Goal: Task Accomplishment & Management: Use online tool/utility

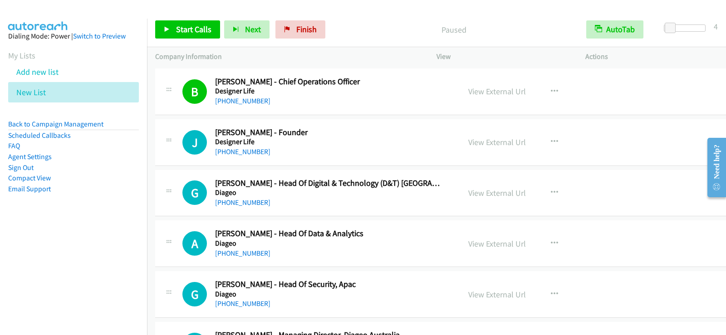
scroll to position [726, 0]
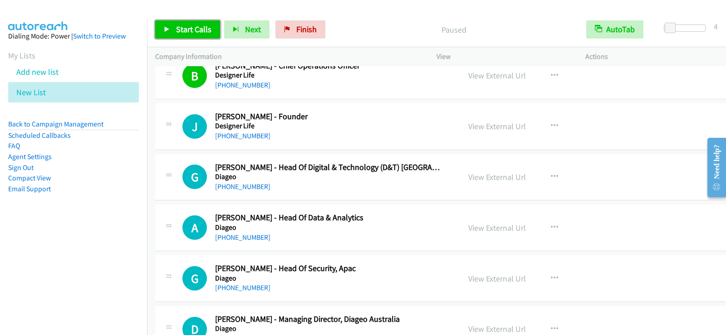
click at [204, 31] on span "Start Calls" at bounding box center [193, 29] width 35 height 10
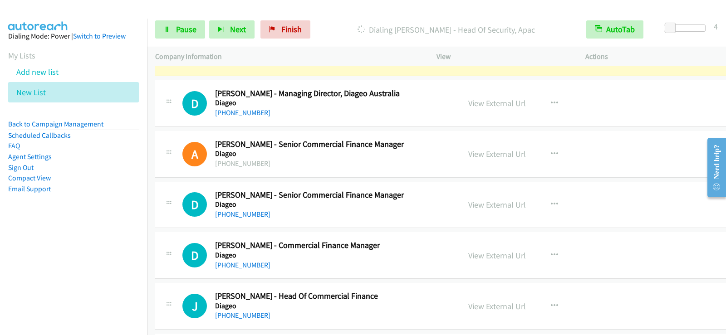
scroll to position [953, 0]
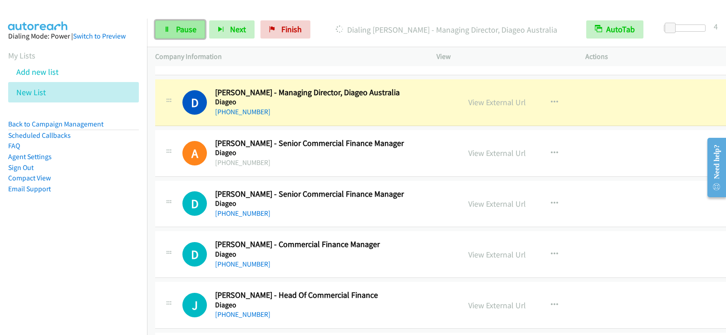
click at [186, 30] on span "Pause" at bounding box center [186, 29] width 20 height 10
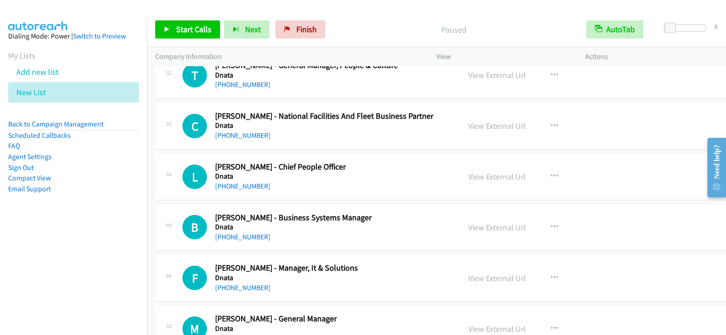
scroll to position [1497, 0]
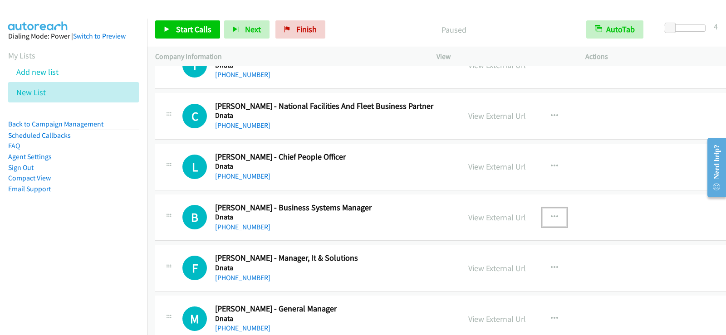
click at [542, 217] on button "button" at bounding box center [554, 217] width 25 height 18
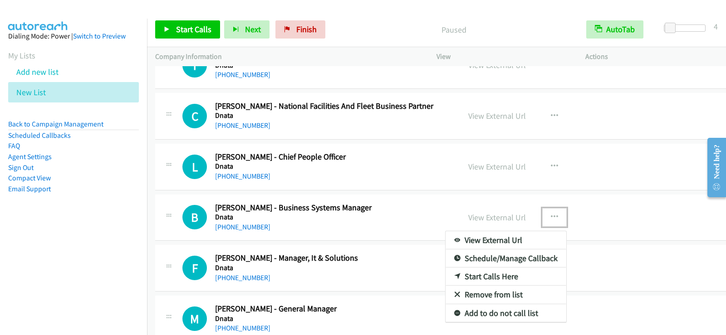
click at [506, 273] on link "Start Calls Here" at bounding box center [506, 277] width 121 height 18
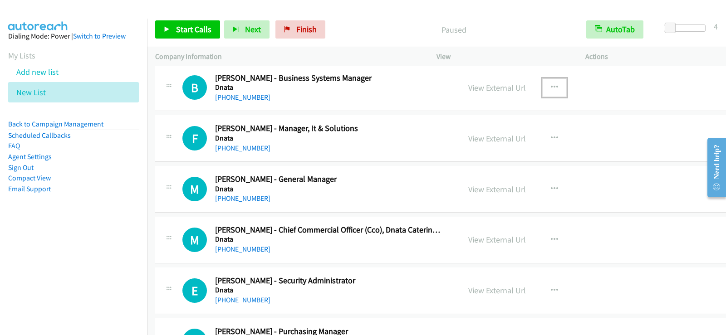
scroll to position [1633, 0]
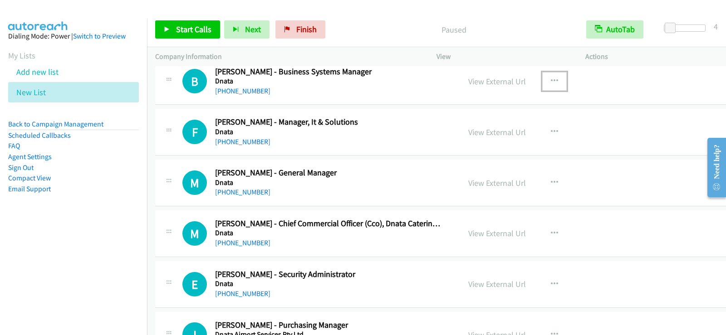
click at [551, 79] on icon "button" at bounding box center [554, 81] width 7 height 7
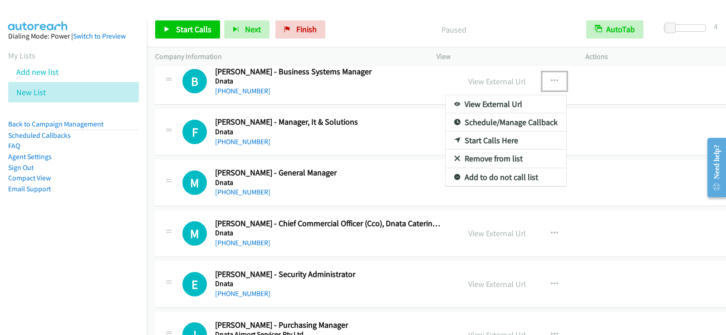
click at [494, 139] on link "Start Calls Here" at bounding box center [506, 141] width 121 height 18
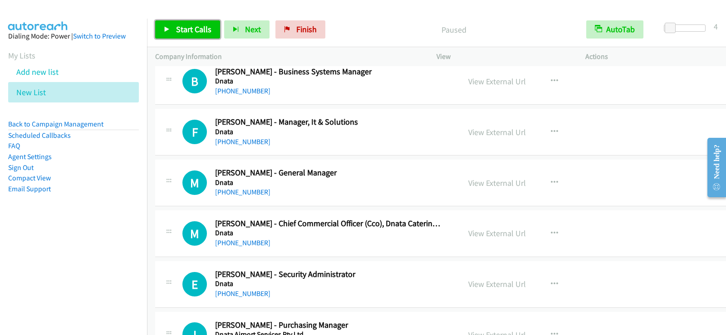
click at [190, 24] on span "Start Calls" at bounding box center [193, 29] width 35 height 10
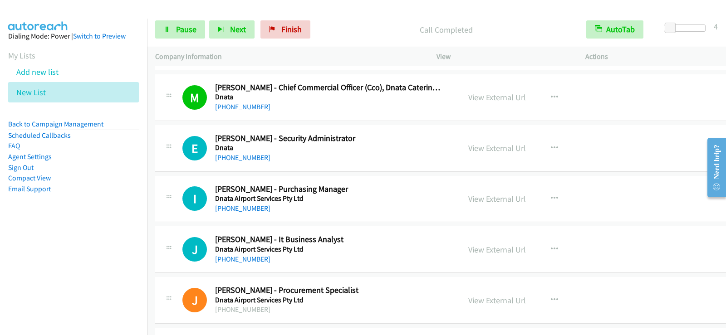
scroll to position [1815, 0]
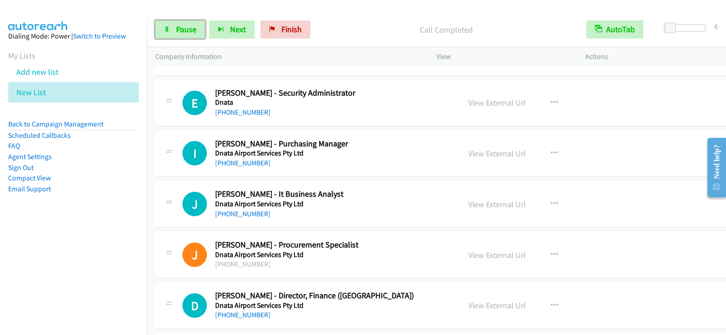
drag, startPoint x: 194, startPoint y: 34, endPoint x: 287, endPoint y: 127, distance: 131.2
click at [194, 33] on span "Pause" at bounding box center [186, 29] width 20 height 10
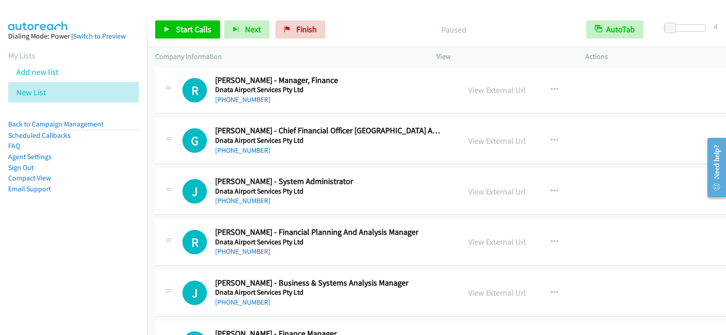
scroll to position [2133, 0]
click at [241, 199] on link "[PHONE_NUMBER]" at bounding box center [242, 200] width 55 height 9
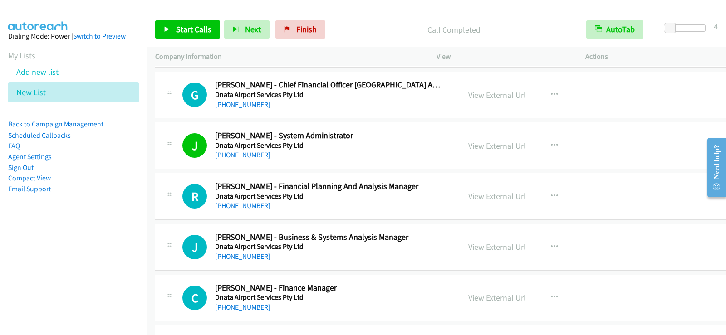
scroll to position [2223, 0]
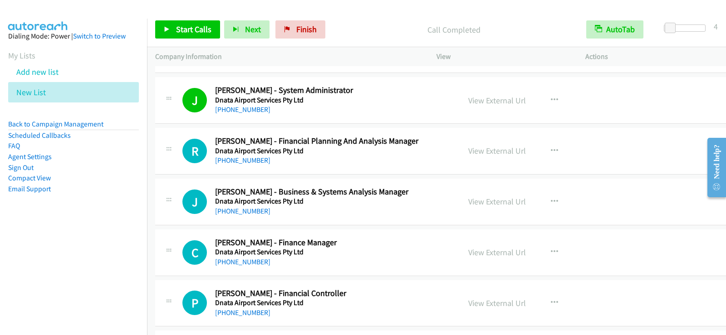
click at [424, 208] on div "[PHONE_NUMBER]" at bounding box center [328, 211] width 226 height 11
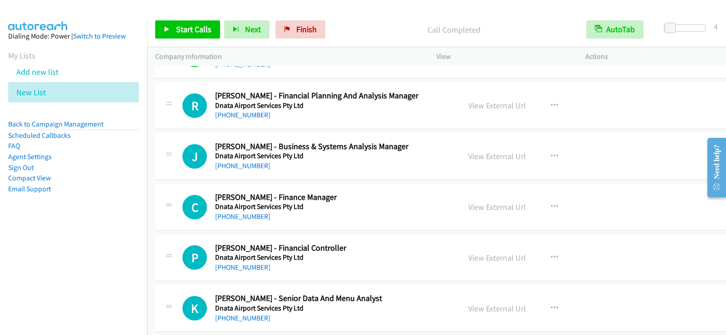
scroll to position [2314, 0]
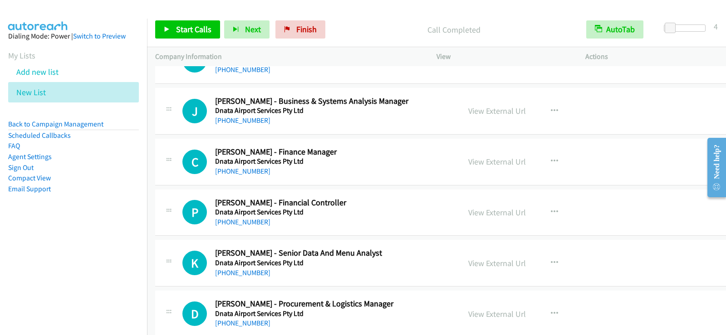
click at [396, 210] on h5 "Dnata Airport Services Pty Ltd" at bounding box center [328, 212] width 226 height 9
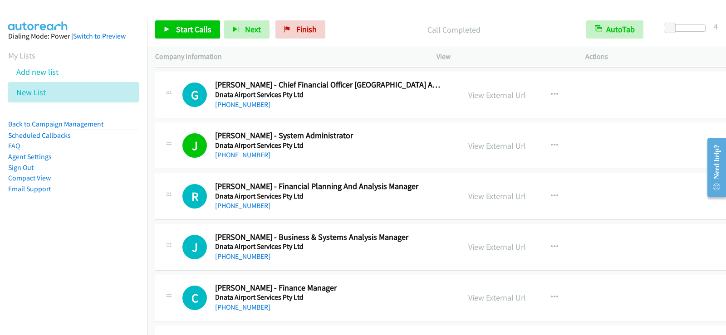
scroll to position [2223, 0]
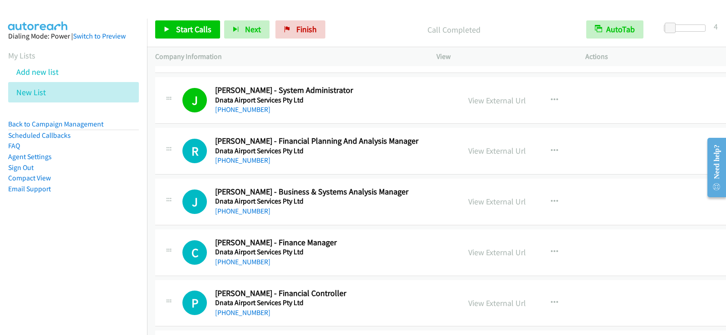
click at [405, 212] on div "[PHONE_NUMBER]" at bounding box center [328, 211] width 226 height 11
click at [551, 201] on icon "button" at bounding box center [554, 201] width 7 height 7
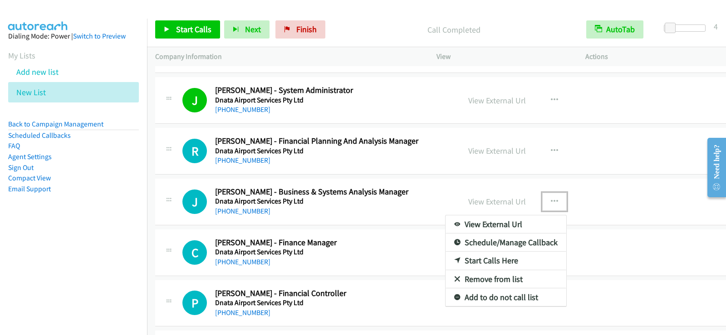
click at [485, 257] on link "Start Calls Here" at bounding box center [506, 261] width 121 height 18
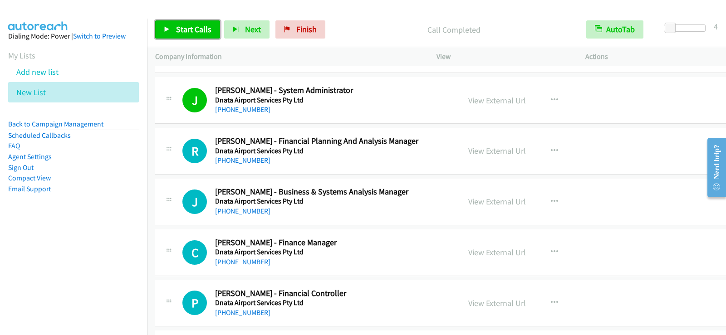
click at [196, 30] on span "Start Calls" at bounding box center [193, 29] width 35 height 10
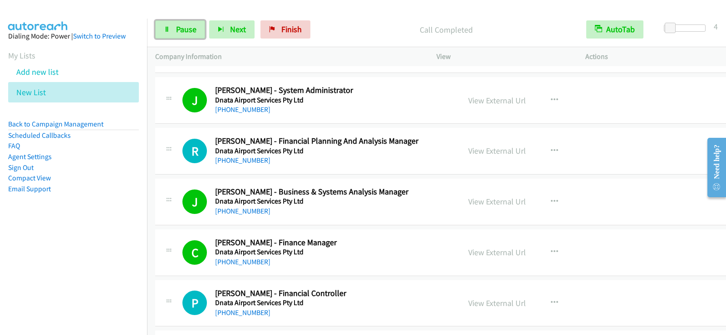
drag, startPoint x: 181, startPoint y: 23, endPoint x: 274, endPoint y: 66, distance: 102.5
click at [181, 23] on link "Pause" at bounding box center [180, 29] width 50 height 18
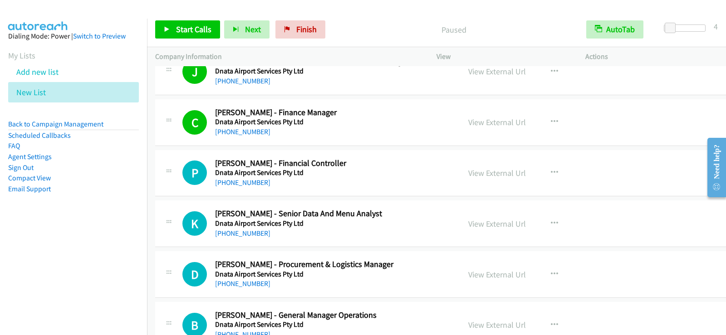
scroll to position [2359, 0]
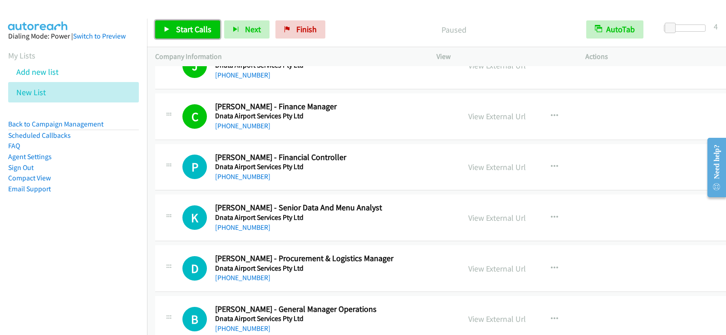
click at [172, 30] on link "Start Calls" at bounding box center [187, 29] width 65 height 18
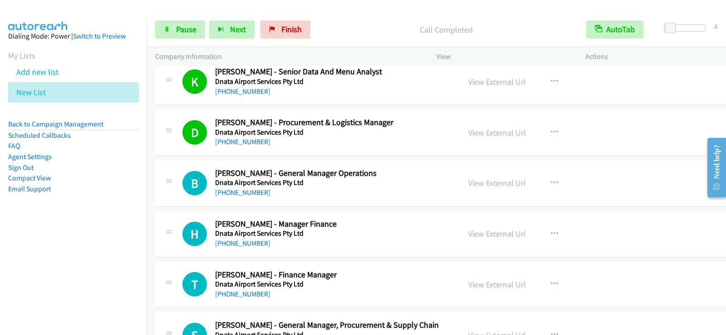
scroll to position [2541, 0]
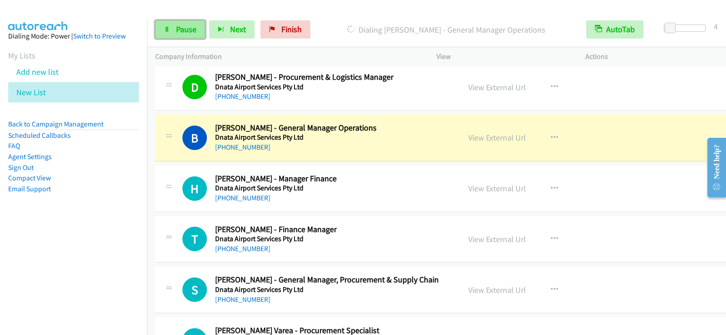
click at [186, 35] on link "Pause" at bounding box center [180, 29] width 50 height 18
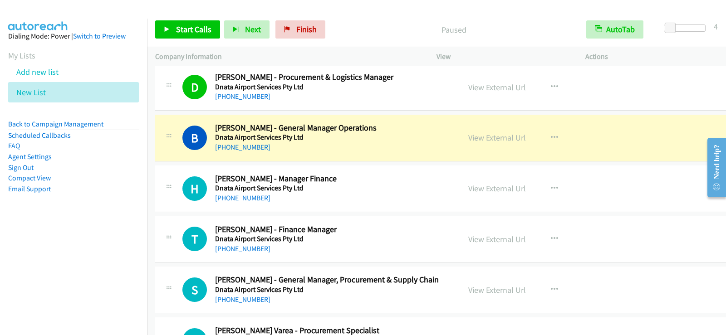
scroll to position [2586, 0]
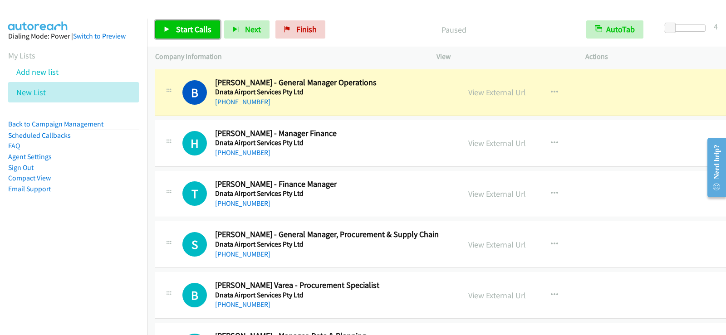
click at [191, 33] on span "Start Calls" at bounding box center [193, 29] width 35 height 10
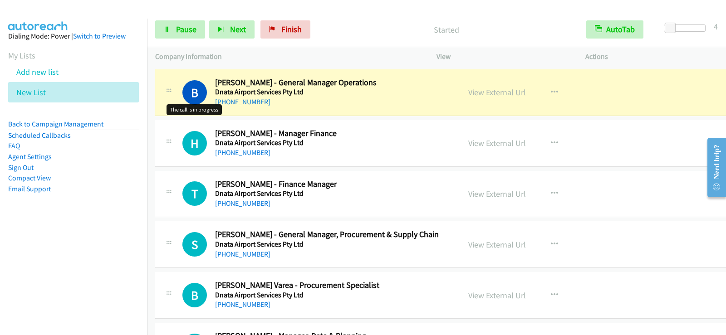
click at [196, 98] on h1 "B" at bounding box center [194, 92] width 25 height 25
click at [182, 35] on link "Pause" at bounding box center [180, 29] width 50 height 18
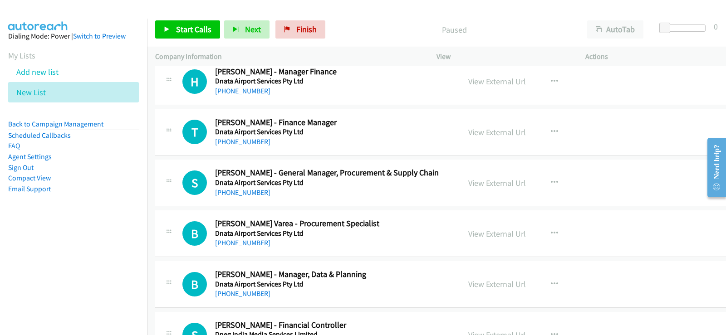
scroll to position [2632, 0]
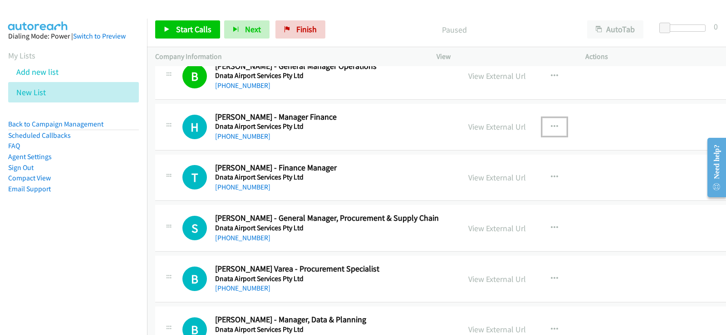
click at [546, 132] on button "button" at bounding box center [554, 127] width 25 height 18
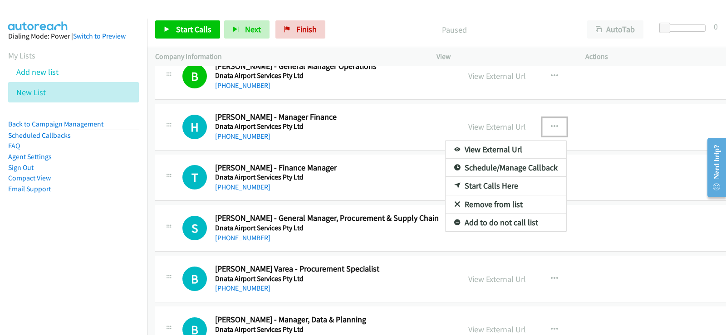
click at [478, 184] on link "Start Calls Here" at bounding box center [506, 186] width 121 height 18
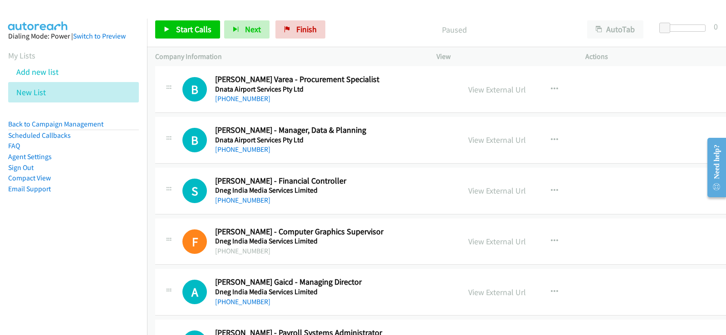
scroll to position [2813, 0]
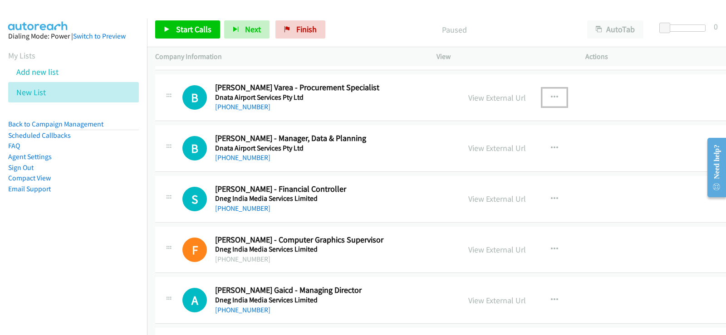
click at [552, 93] on button "button" at bounding box center [554, 97] width 25 height 18
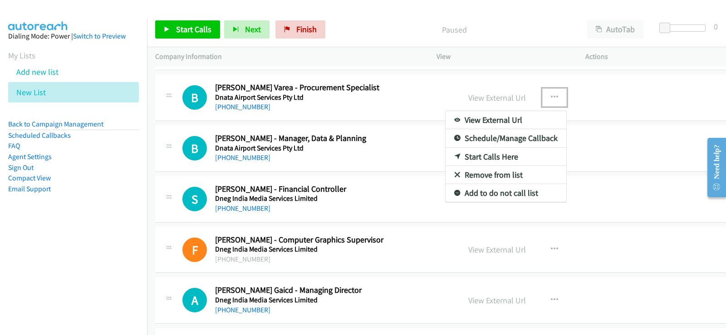
click at [473, 155] on link "Start Calls Here" at bounding box center [506, 157] width 121 height 18
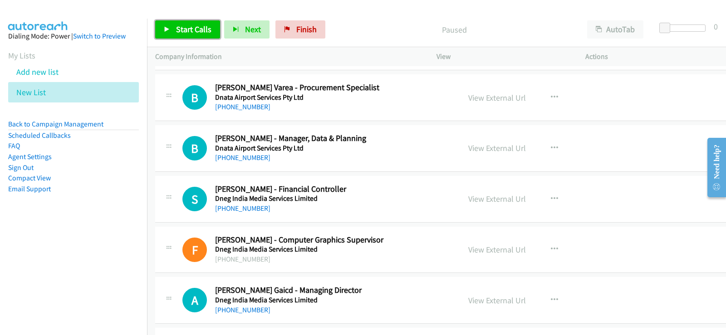
click at [182, 31] on span "Start Calls" at bounding box center [193, 29] width 35 height 10
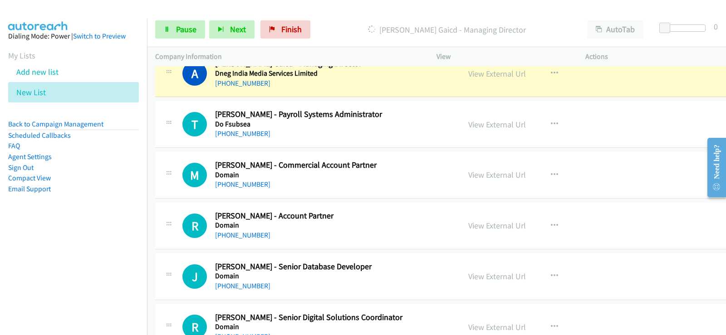
scroll to position [3085, 0]
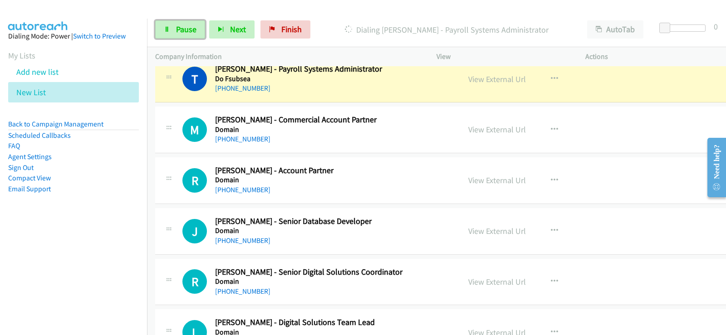
click at [194, 31] on span "Pause" at bounding box center [186, 29] width 20 height 10
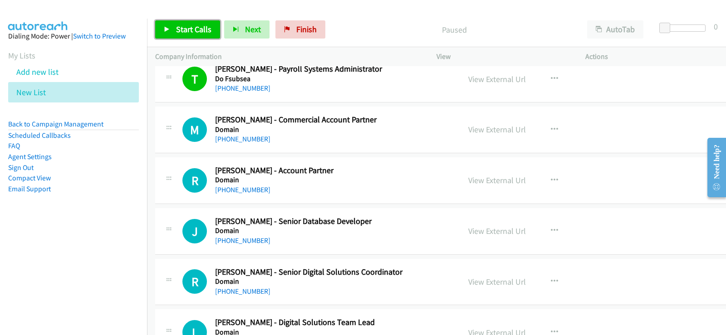
click at [196, 30] on span "Start Calls" at bounding box center [193, 29] width 35 height 10
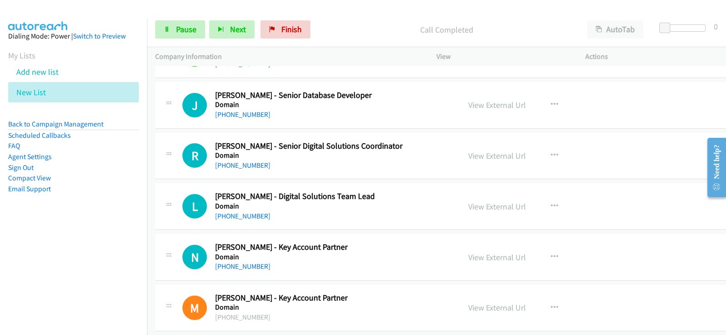
scroll to position [3222, 0]
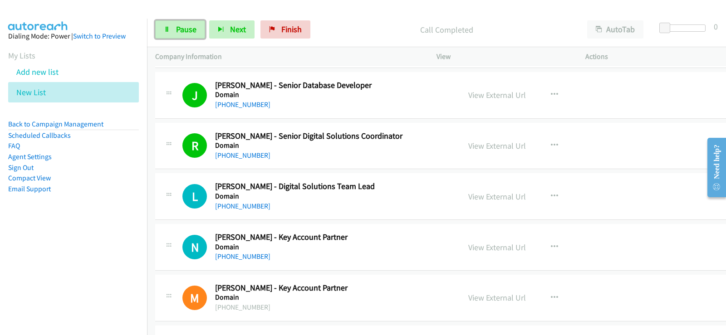
drag, startPoint x: 190, startPoint y: 28, endPoint x: 229, endPoint y: 54, distance: 47.1
click at [190, 28] on span "Pause" at bounding box center [186, 29] width 20 height 10
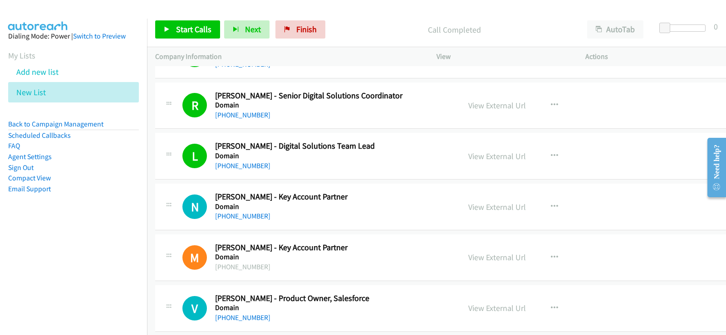
scroll to position [3267, 0]
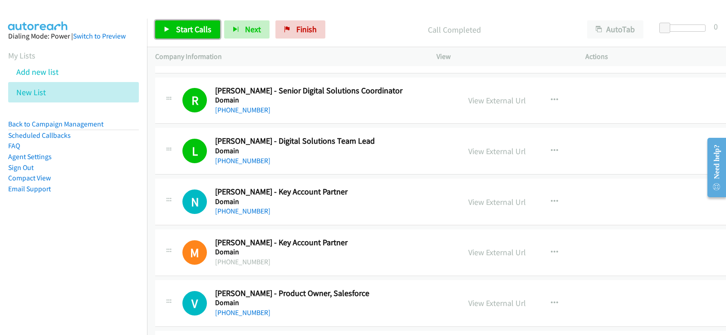
click at [209, 28] on span "Start Calls" at bounding box center [193, 29] width 35 height 10
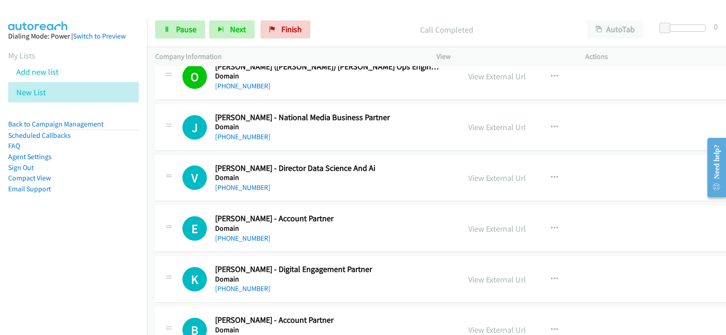
scroll to position [4265, 0]
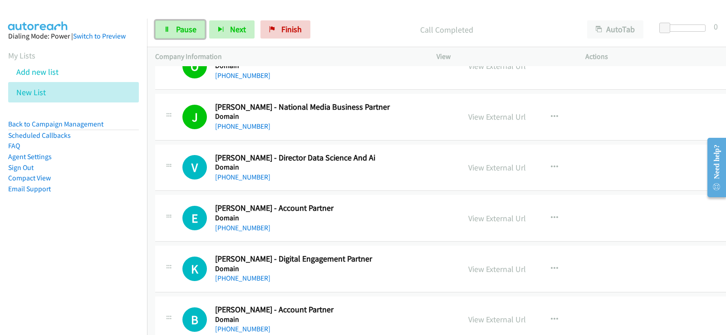
drag, startPoint x: 172, startPoint y: 29, endPoint x: 230, endPoint y: 68, distance: 69.5
click at [172, 29] on link "Pause" at bounding box center [180, 29] width 50 height 18
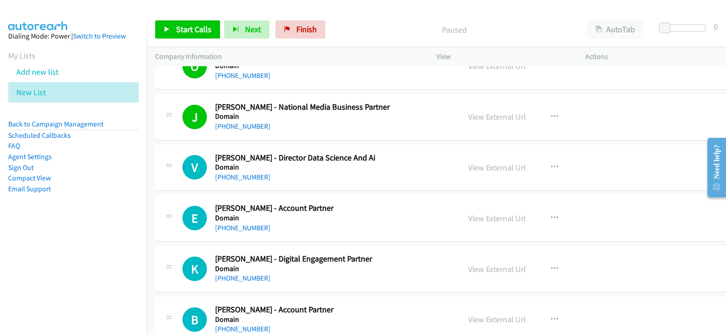
click at [195, 39] on div "Start Calls Pause Next Finish Paused AutoTab AutoTab 0" at bounding box center [436, 29] width 579 height 35
click at [194, 29] on span "Start Calls" at bounding box center [193, 29] width 35 height 10
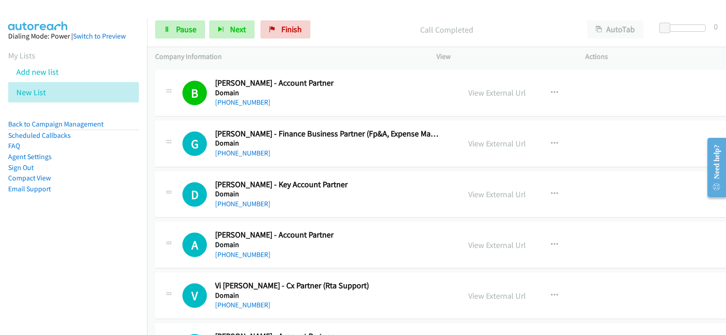
scroll to position [4537, 0]
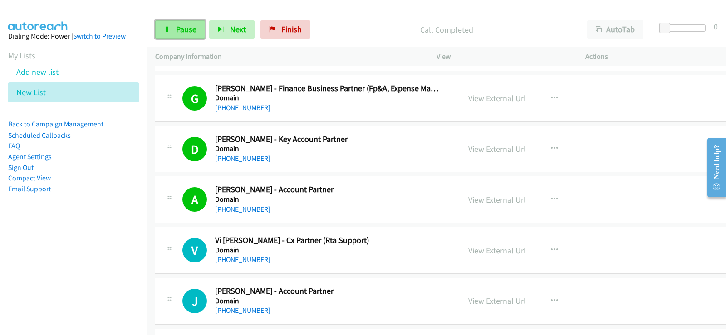
click at [185, 26] on span "Pause" at bounding box center [186, 29] width 20 height 10
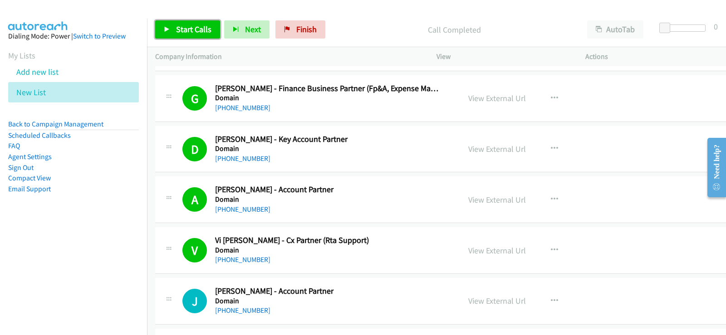
click at [192, 27] on span "Start Calls" at bounding box center [193, 29] width 35 height 10
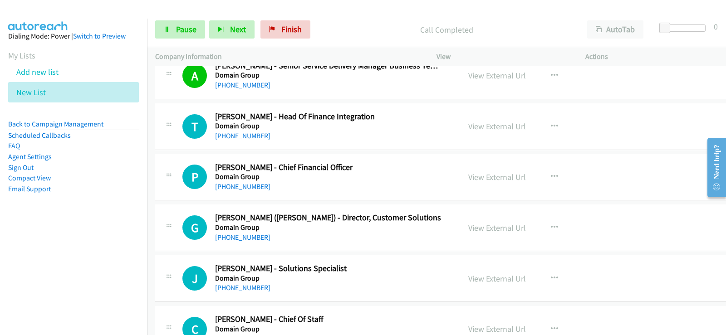
scroll to position [5082, 0]
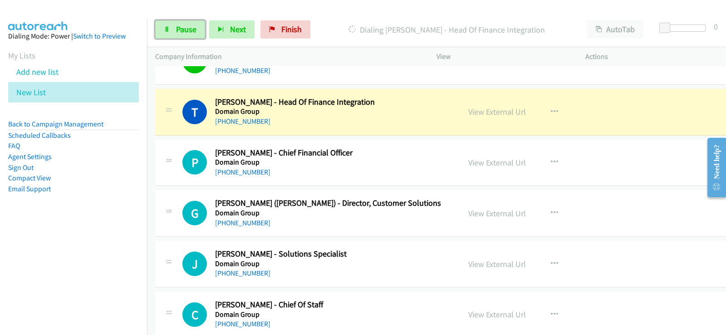
drag, startPoint x: 191, startPoint y: 31, endPoint x: 332, endPoint y: 84, distance: 149.9
click at [191, 31] on span "Pause" at bounding box center [186, 29] width 20 height 10
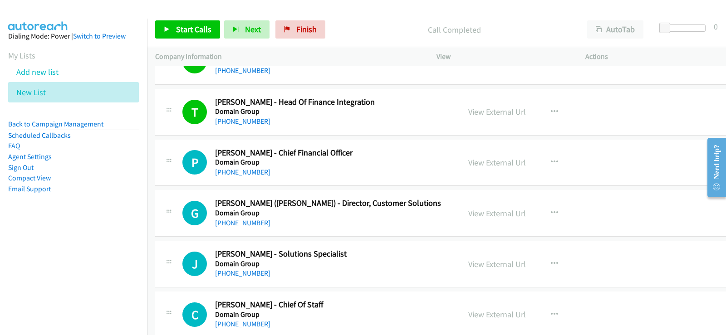
drag, startPoint x: 421, startPoint y: 15, endPoint x: 553, endPoint y: 23, distance: 131.8
click at [421, 15] on div "Start Calls Pause Next Finish Call Completed AutoTab AutoTab 0" at bounding box center [436, 29] width 579 height 35
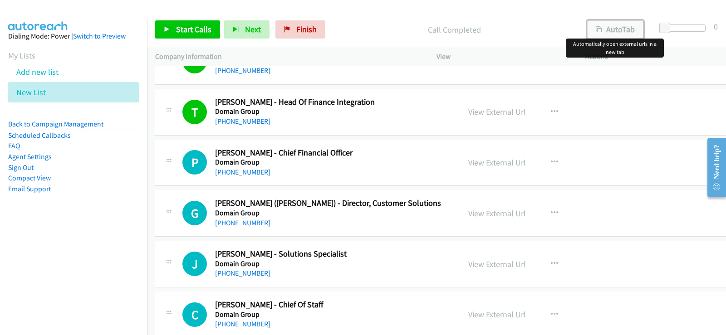
click at [630, 33] on button "AutoTab" at bounding box center [615, 29] width 56 height 18
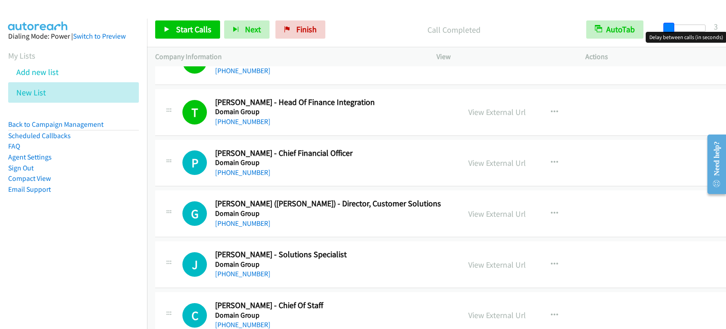
click at [672, 28] on span at bounding box center [668, 28] width 11 height 11
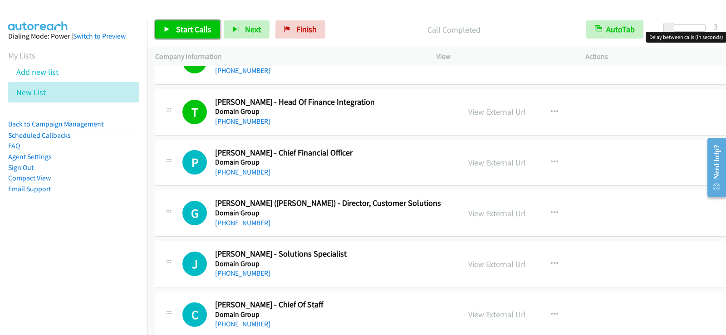
click at [166, 23] on link "Start Calls" at bounding box center [187, 29] width 65 height 18
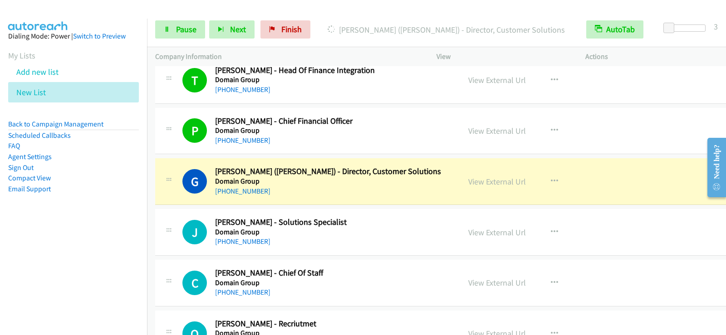
scroll to position [5127, 0]
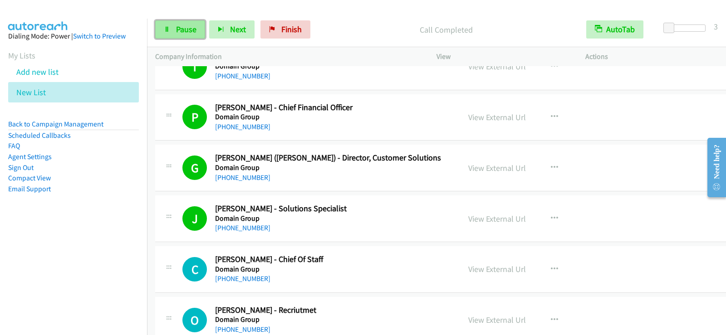
click at [174, 32] on link "Pause" at bounding box center [180, 29] width 50 height 18
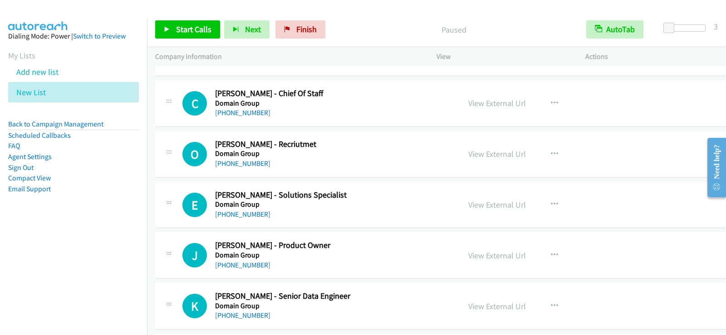
scroll to position [5309, 0]
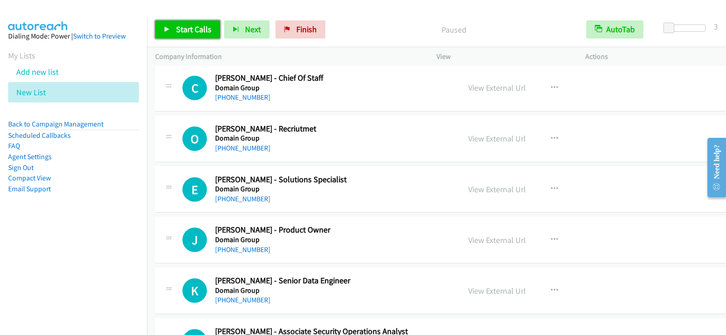
click at [185, 36] on link "Start Calls" at bounding box center [187, 29] width 65 height 18
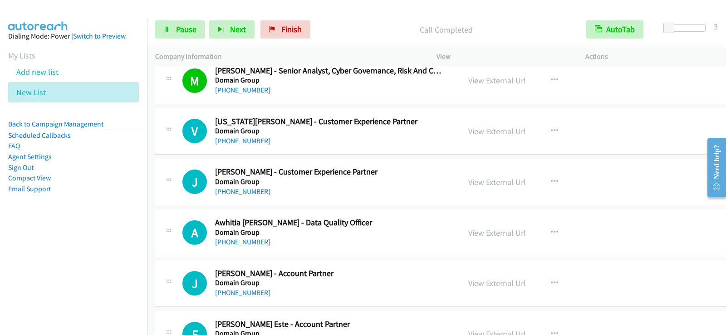
scroll to position [5672, 0]
click at [171, 36] on link "Pause" at bounding box center [180, 29] width 50 height 18
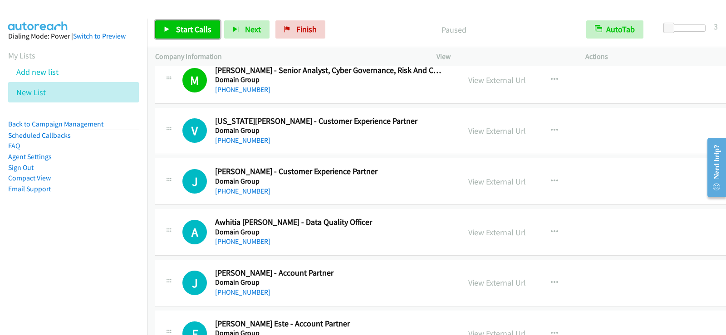
click at [180, 25] on span "Start Calls" at bounding box center [193, 29] width 35 height 10
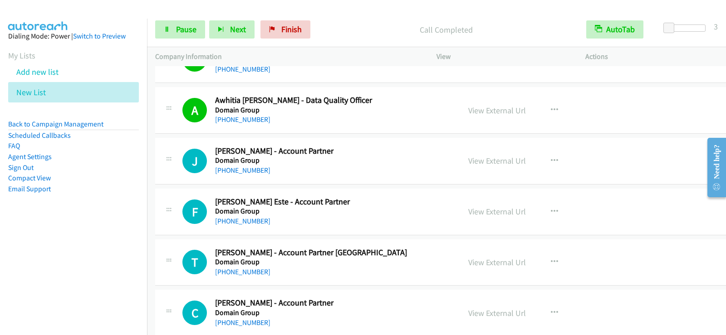
scroll to position [5853, 0]
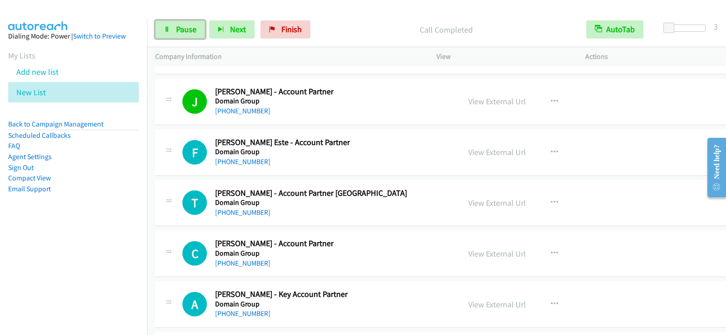
drag, startPoint x: 189, startPoint y: 27, endPoint x: 204, endPoint y: 49, distance: 26.1
click at [189, 27] on span "Pause" at bounding box center [186, 29] width 20 height 10
click at [197, 27] on span "Start Calls" at bounding box center [193, 29] width 35 height 10
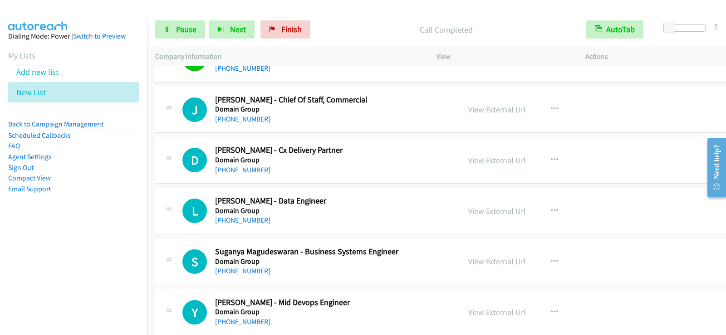
scroll to position [6216, 0]
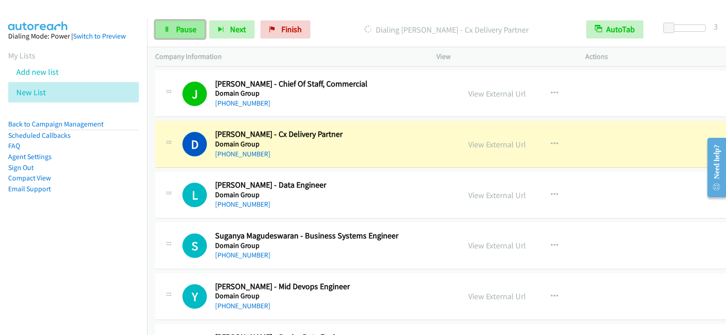
click at [181, 35] on link "Pause" at bounding box center [180, 29] width 50 height 18
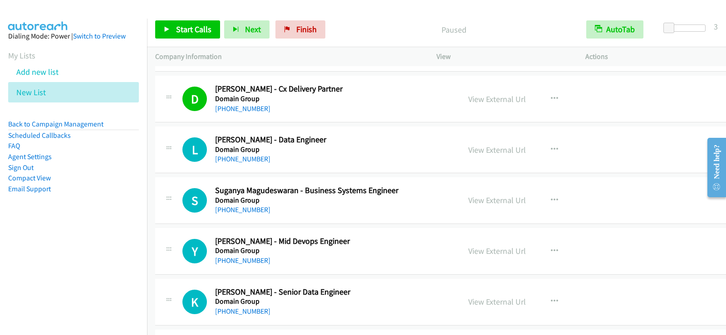
scroll to position [6307, 0]
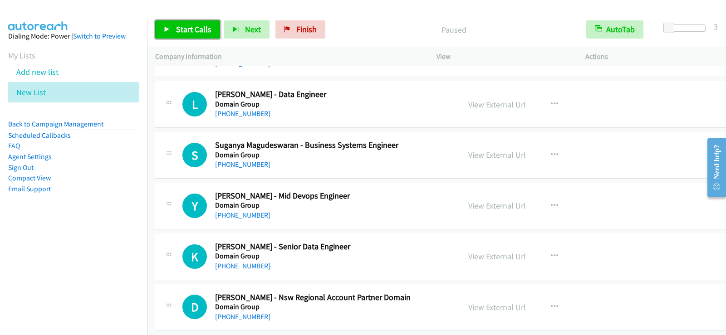
click at [196, 32] on span "Start Calls" at bounding box center [193, 29] width 35 height 10
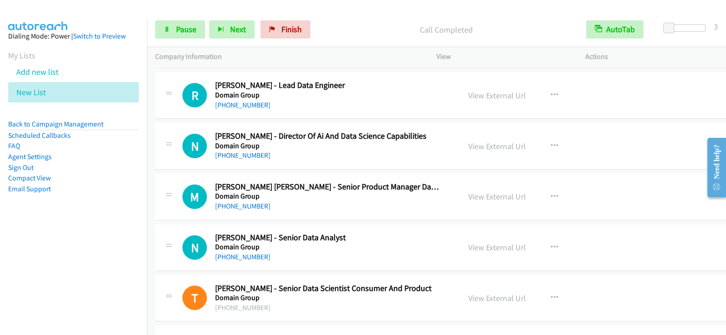
scroll to position [6579, 0]
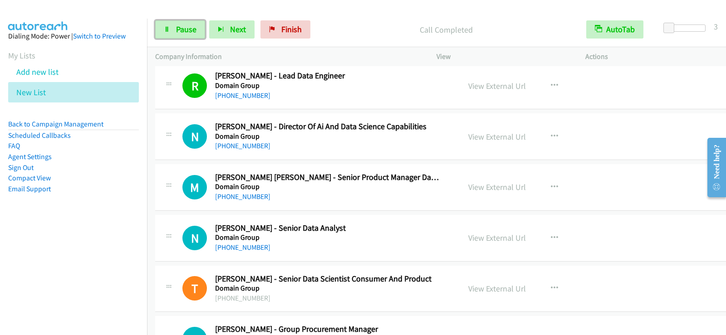
click at [189, 30] on span "Pause" at bounding box center [186, 29] width 20 height 10
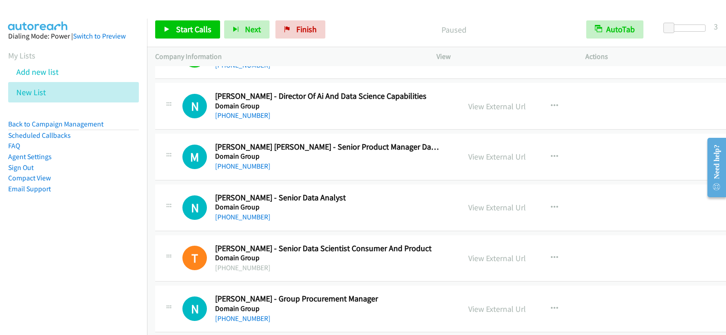
scroll to position [6625, 0]
